Goal: Task Accomplishment & Management: Use online tool/utility

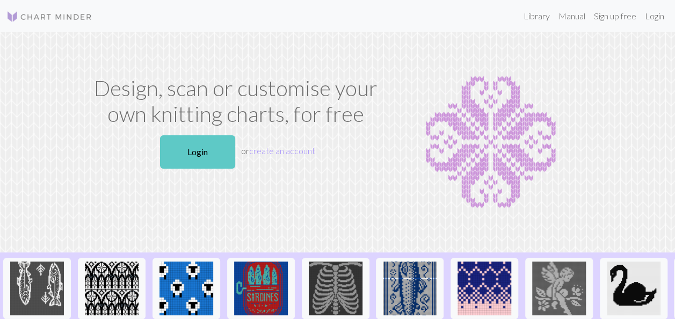
drag, startPoint x: 0, startPoint y: 0, endPoint x: 226, endPoint y: 157, distance: 275.1
click at [226, 157] on link "Login" at bounding box center [197, 151] width 75 height 33
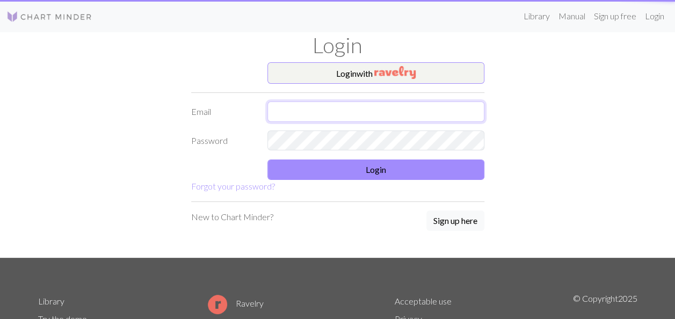
type input "[EMAIL_ADDRESS][DOMAIN_NAME]"
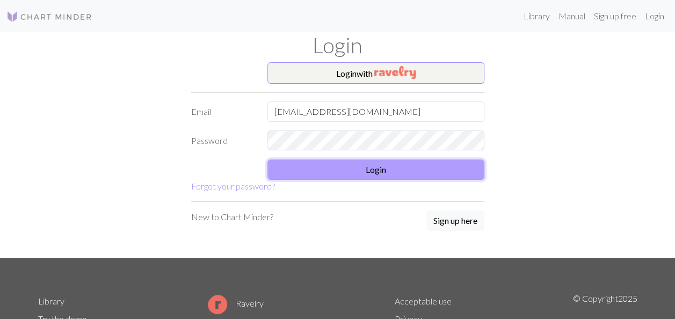
click at [305, 162] on button "Login" at bounding box center [375, 169] width 217 height 20
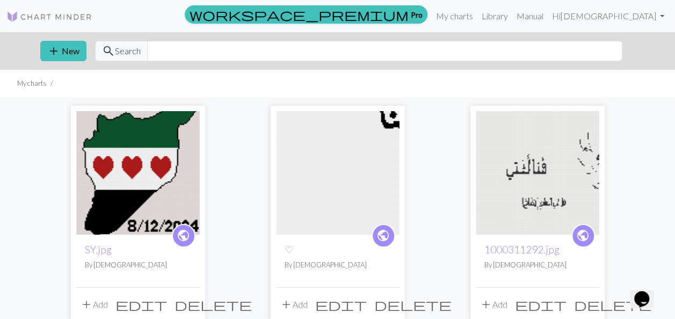
click at [176, 171] on img at bounding box center [138, 173] width 124 height 124
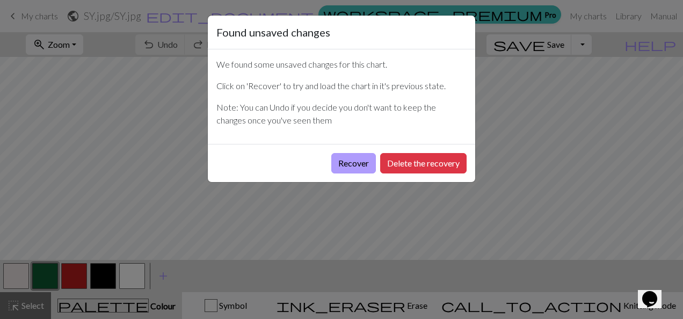
click at [359, 158] on button "Recover" at bounding box center [353, 163] width 45 height 20
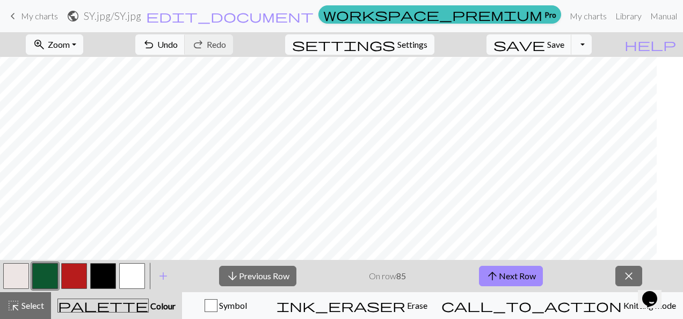
scroll to position [669, 0]
click at [514, 270] on button "arrow_upward Next Row" at bounding box center [511, 276] width 64 height 20
